Goal: Navigation & Orientation: Find specific page/section

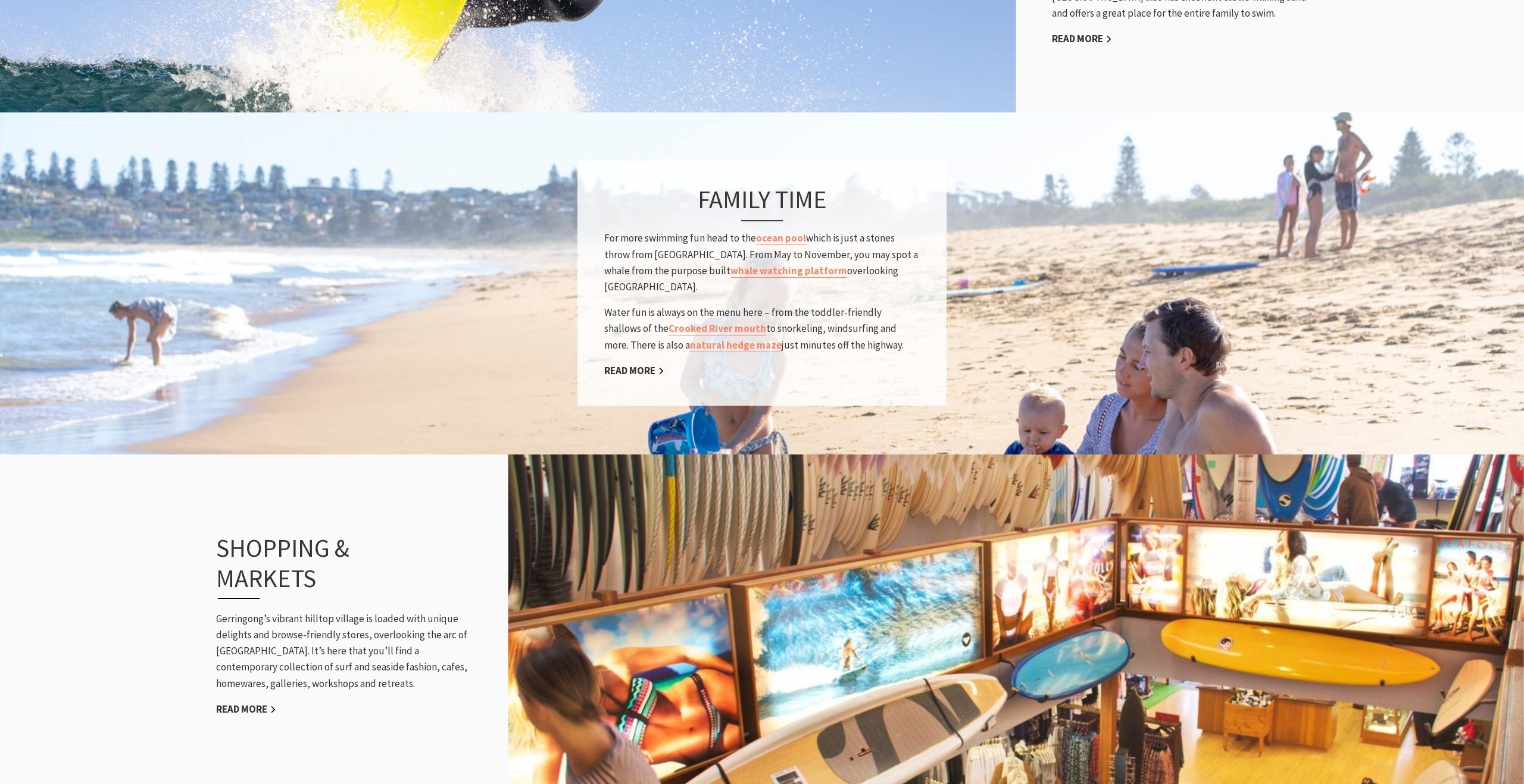
scroll to position [1121, 0]
click at [684, 320] on link "Crooked River mouth" at bounding box center [718, 327] width 98 height 14
click at [638, 363] on link "Read More" at bounding box center [634, 370] width 60 height 14
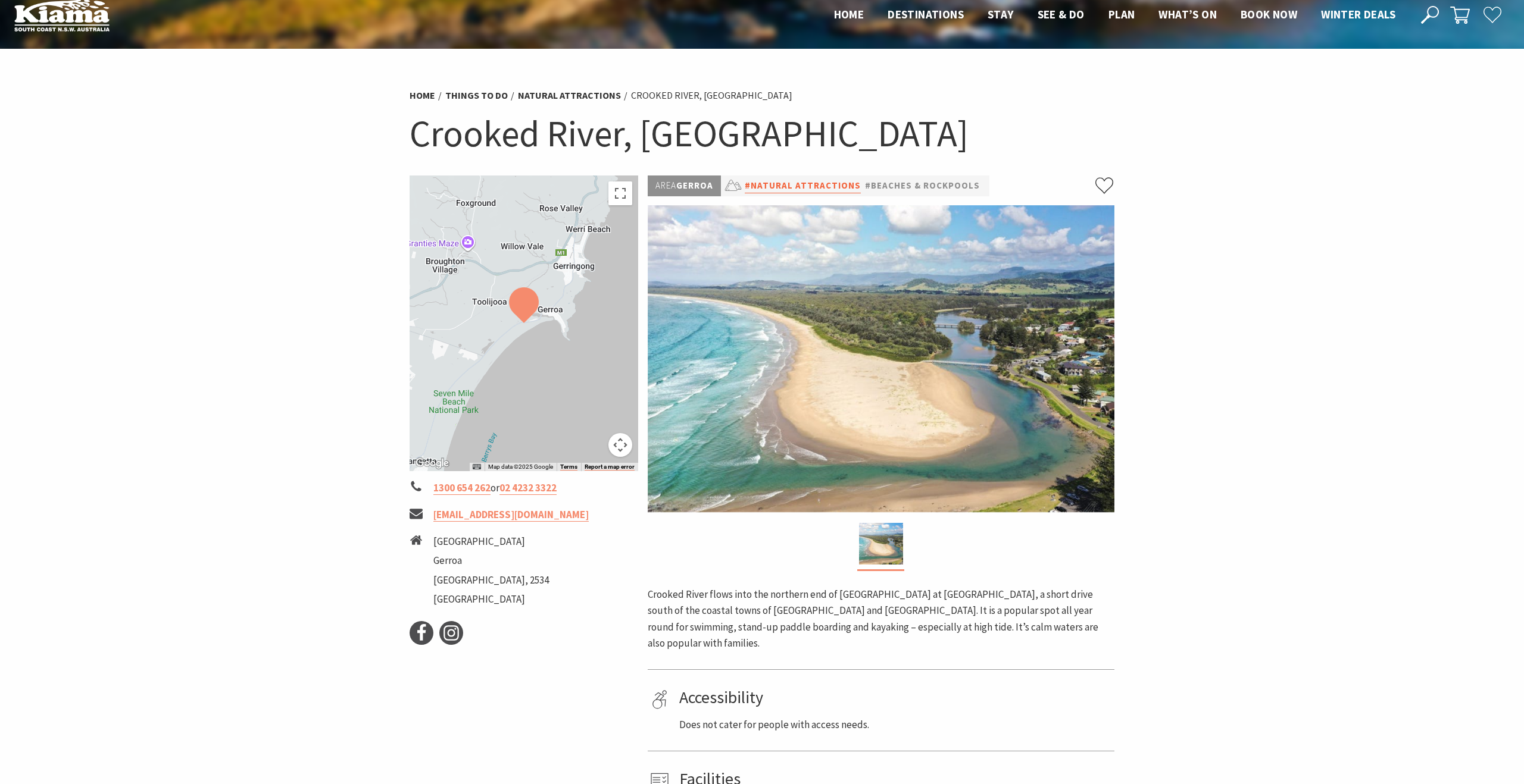
click at [844, 185] on link "#Natural Attractions" at bounding box center [802, 186] width 116 height 15
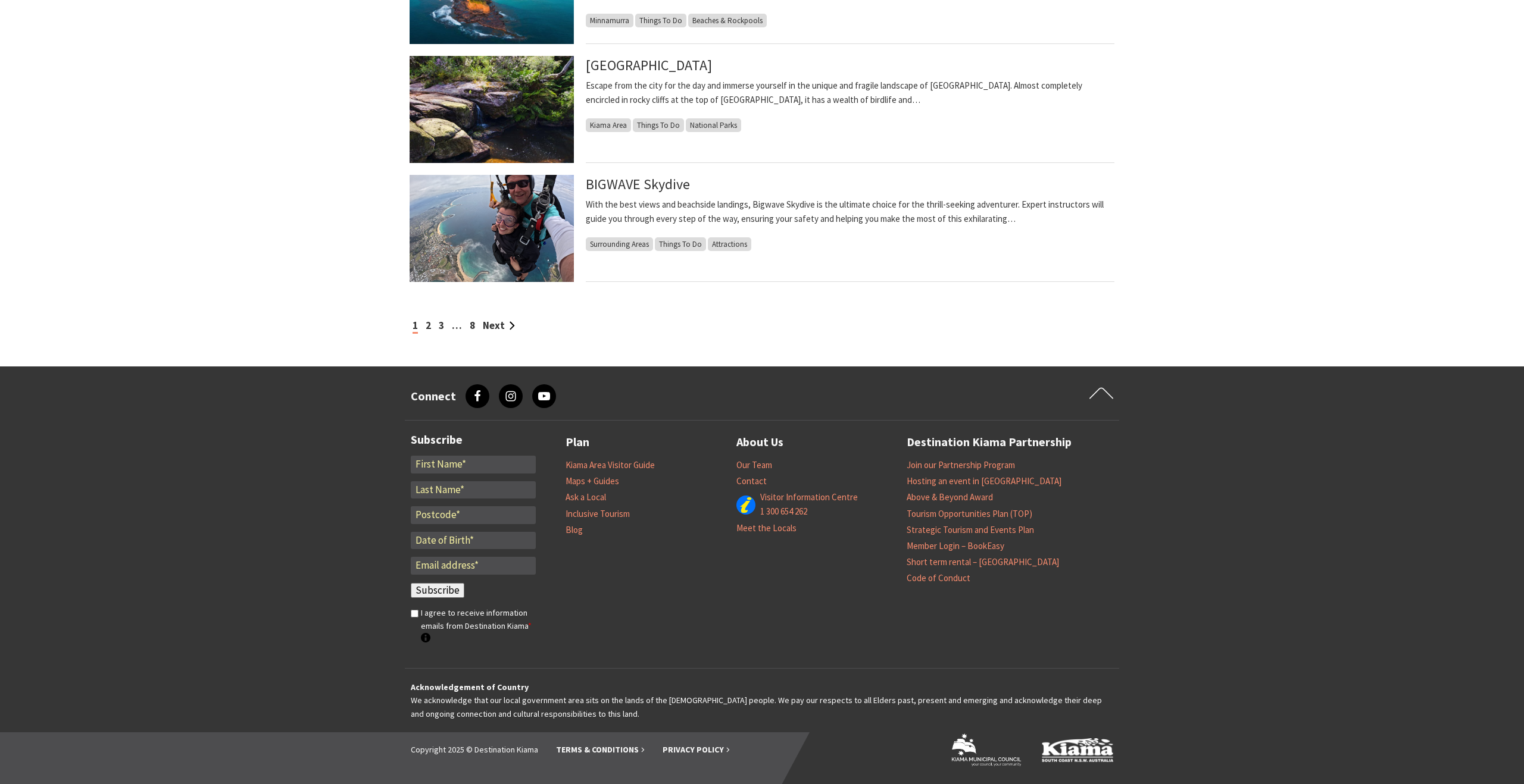
scroll to position [1021, 0]
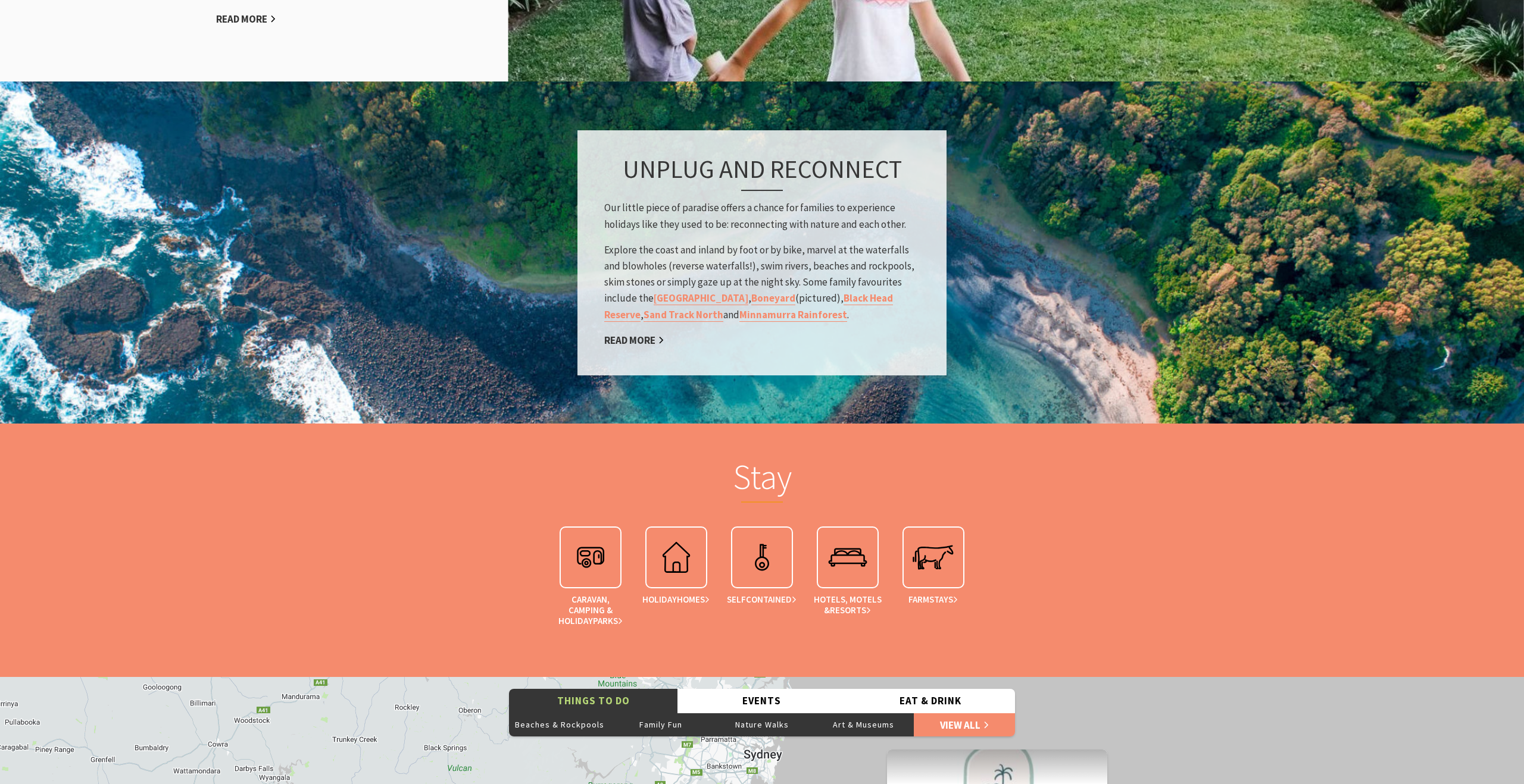
scroll to position [2069, 0]
